Goal: Transaction & Acquisition: Purchase product/service

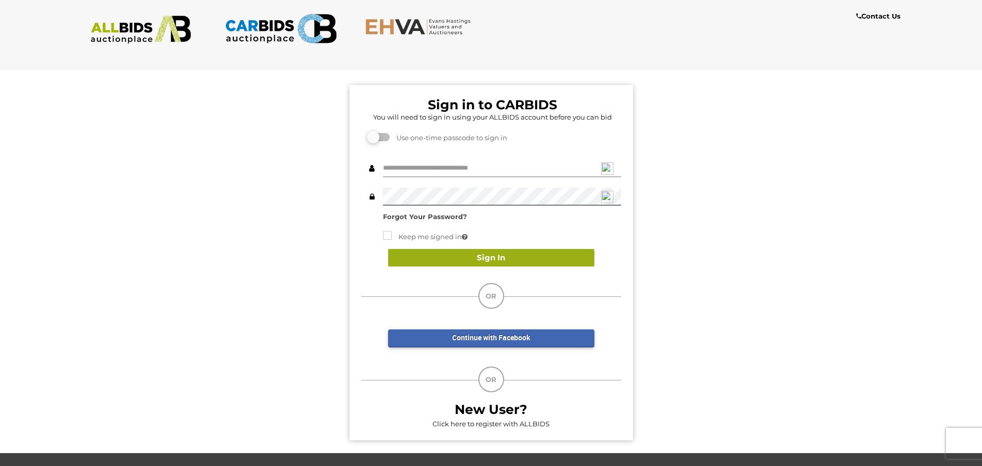
type input "**********"
click at [523, 263] on button "Sign In" at bounding box center [491, 258] width 206 height 18
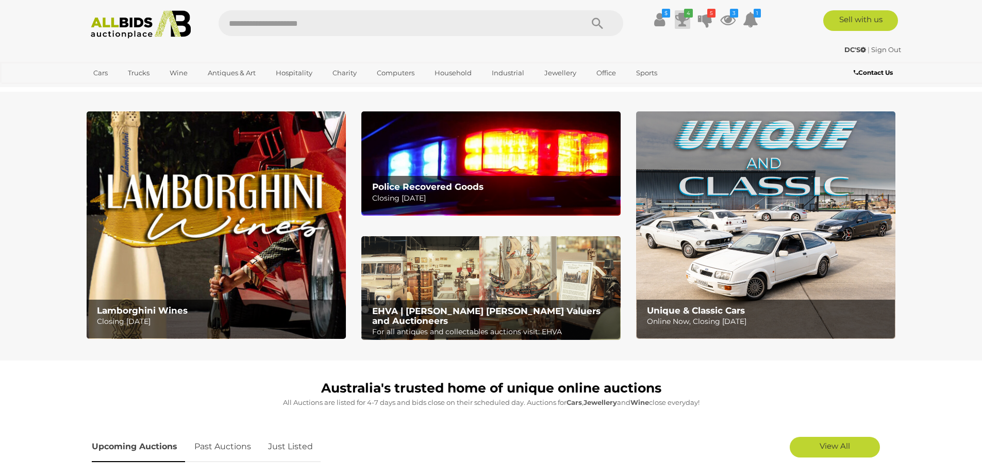
click at [676, 21] on icon at bounding box center [682, 19] width 14 height 19
